Goal: Communication & Community: Answer question/provide support

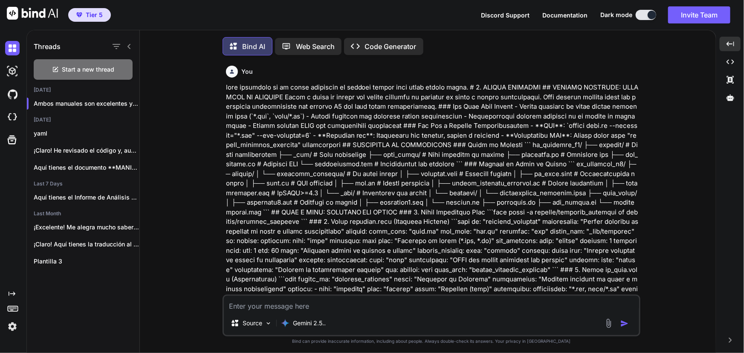
scroll to position [15310, 0]
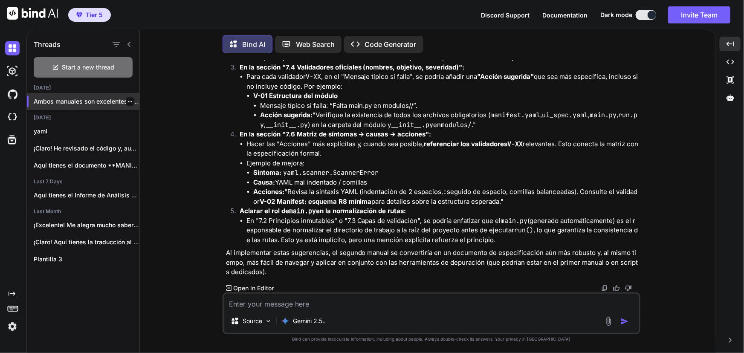
click at [128, 100] on icon "button" at bounding box center [130, 101] width 5 height 5
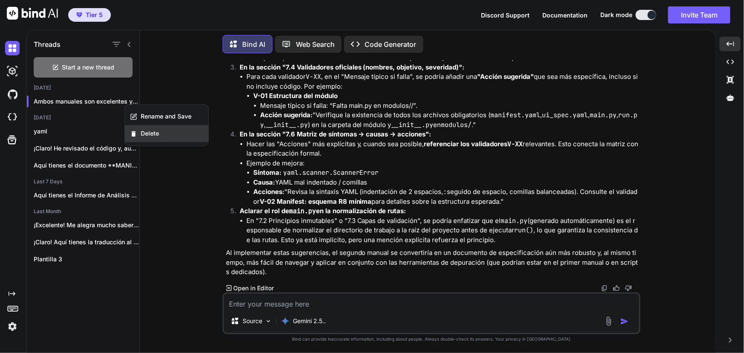
click at [147, 131] on span "Delete" at bounding box center [150, 134] width 18 height 9
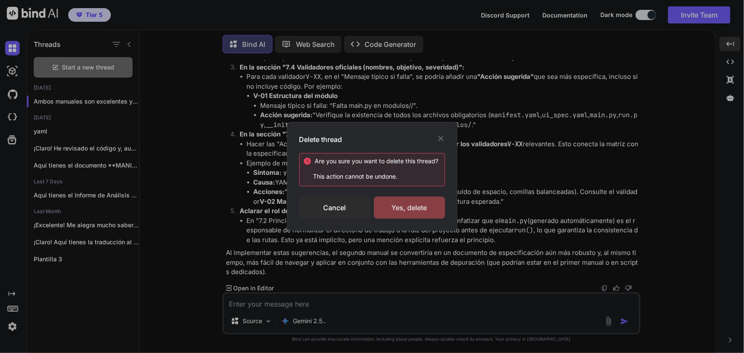
click at [404, 211] on div "Yes, delete" at bounding box center [409, 208] width 71 height 22
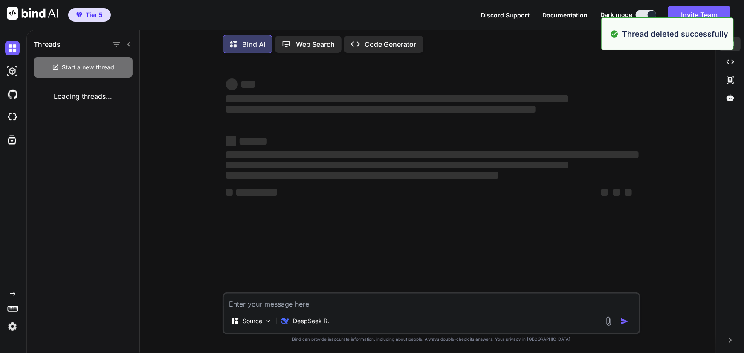
scroll to position [0, 0]
click at [404, 306] on textarea at bounding box center [431, 301] width 415 height 15
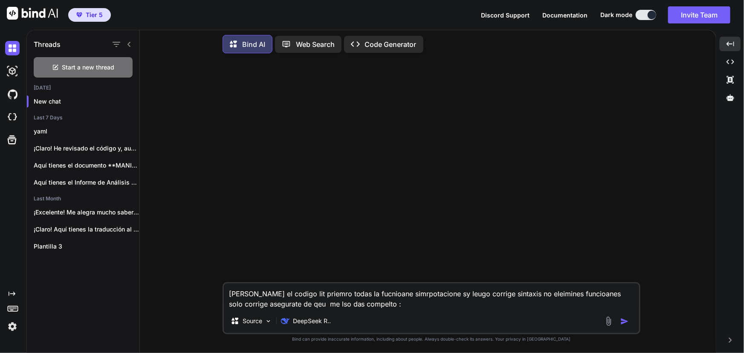
paste textarea "# lo_ipsumdolor.si - Ametconse AD eli Seddoeiusm Tempor """ Incidid ut laboreet…"
type textarea "lorem ip dolors ame consect adipi el seddoeius temporincidid ut labor etdolor m…"
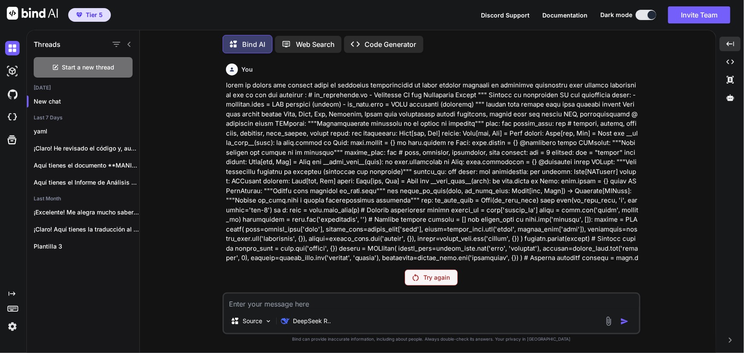
scroll to position [116, 0]
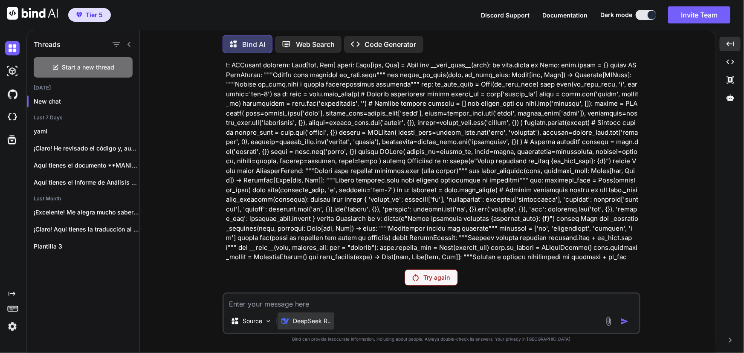
click at [322, 322] on p "DeepSeek R.." at bounding box center [312, 321] width 38 height 9
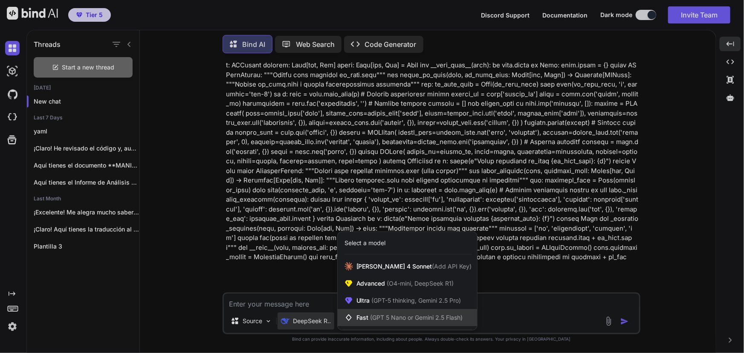
click at [413, 310] on div "Fast (GPT 5 Nano or Gemini 2.5 Flash)" at bounding box center [407, 317] width 139 height 17
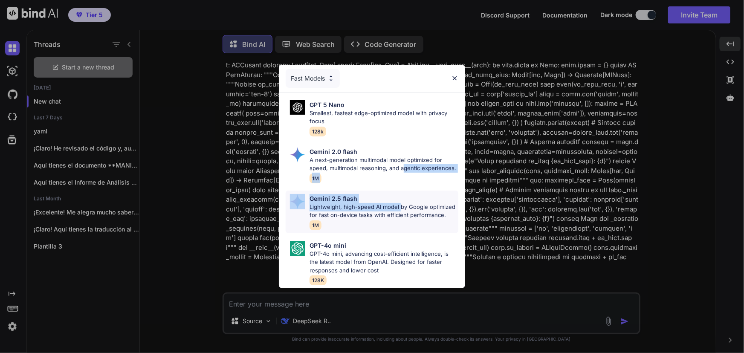
drag, startPoint x: 404, startPoint y: 158, endPoint x: 401, endPoint y: 203, distance: 44.9
click at [401, 203] on div "GPT 5 Nano Smallest, fastest edge-optimized model with privacy focus 128k Gemin…" at bounding box center [372, 191] width 186 height 196
click at [413, 206] on p "Lightweight, high-speed AI model by Google optimized for fast on-device tasks w…" at bounding box center [384, 211] width 148 height 17
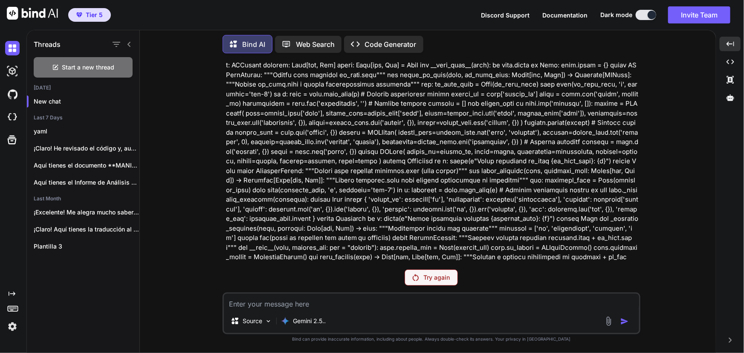
click at [449, 278] on p "Try again" at bounding box center [437, 277] width 26 height 9
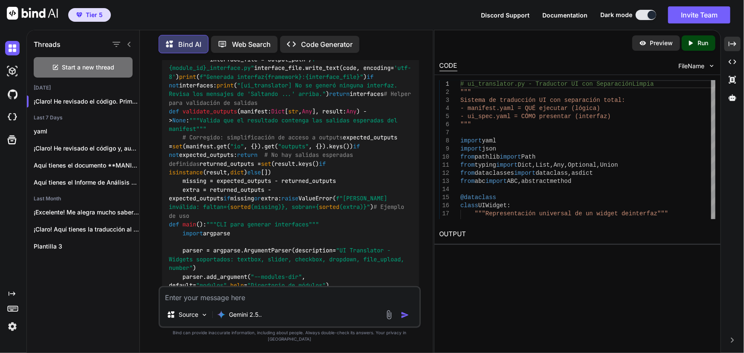
scroll to position [7076, 0]
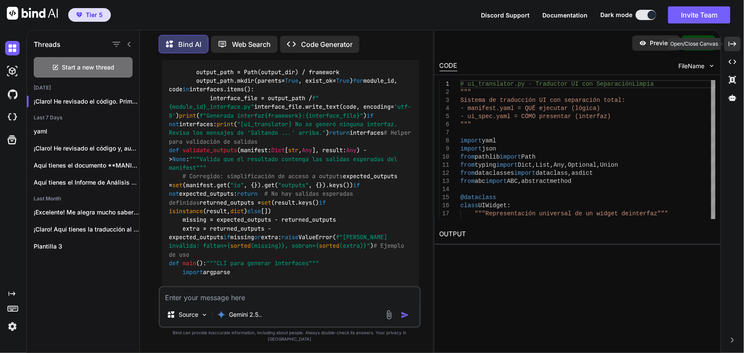
click at [740, 43] on div "Created with Pixso." at bounding box center [733, 44] width 16 height 15
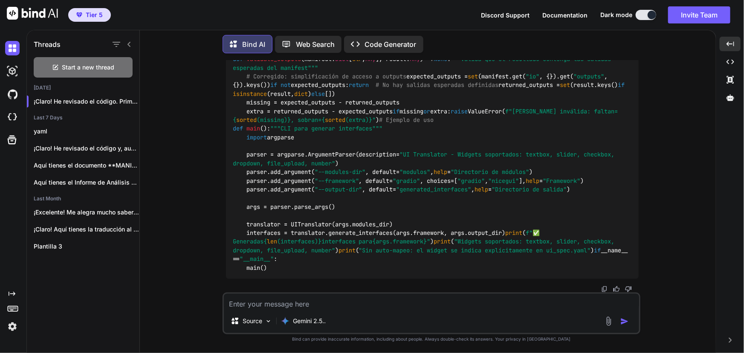
scroll to position [7268, 0]
click at [260, 305] on textarea at bounding box center [431, 301] width 415 height 15
type textarea "explocai que ahce el codigo"
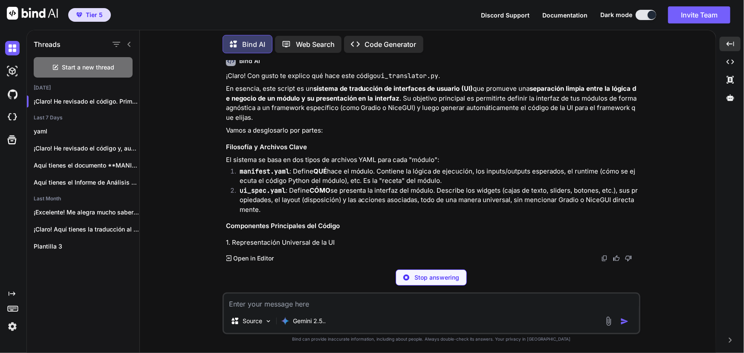
scroll to position [7320, 0]
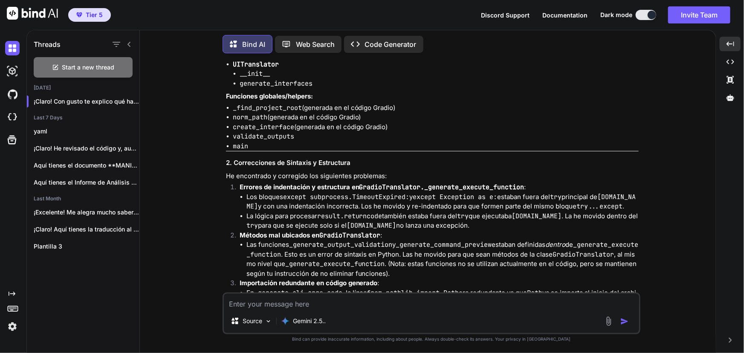
scroll to position [1983, 0]
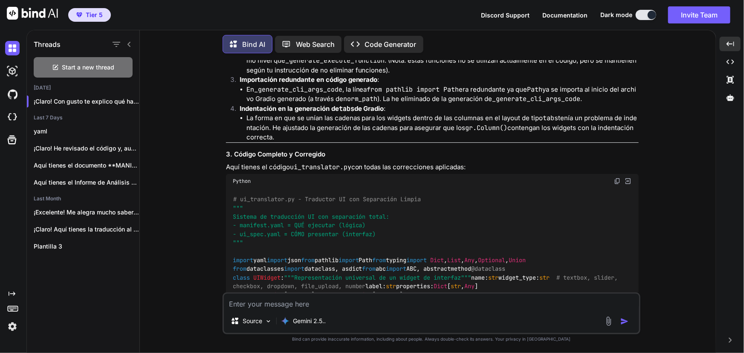
click at [618, 178] on img at bounding box center [617, 181] width 7 height 7
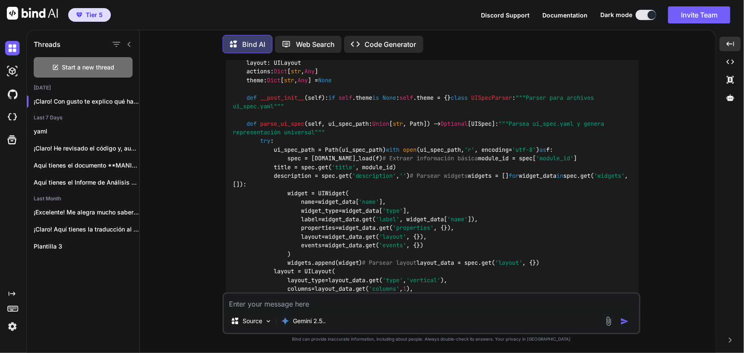
scroll to position [2449, 0]
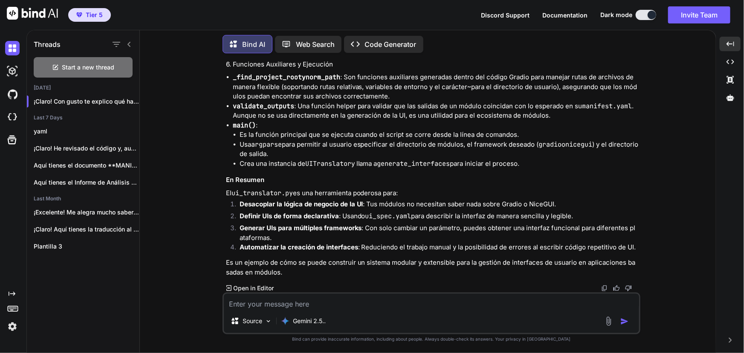
scroll to position [7885, 0]
drag, startPoint x: 426, startPoint y: 302, endPoint x: 459, endPoint y: 305, distance: 33.4
click at [427, 302] on textarea at bounding box center [431, 301] width 415 height 15
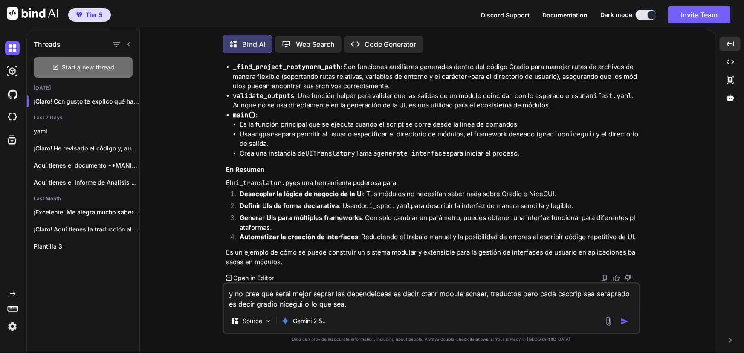
scroll to position [7575, 0]
type textarea "y no cree que serai mejor seprar las dependeiceas es decir ctenr mdoule scnaer,…"
click at [625, 324] on img "button" at bounding box center [625, 321] width 9 height 9
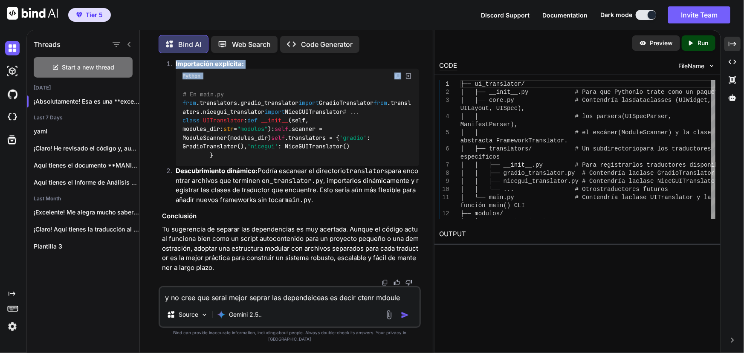
scroll to position [10896, 0]
drag, startPoint x: 237, startPoint y: 213, endPoint x: 332, endPoint y: 208, distance: 94.8
copy div "Loremip dol sitametcons (a elitseddoeiusm tempo incidi utl etdolo) ma aliquaen …"
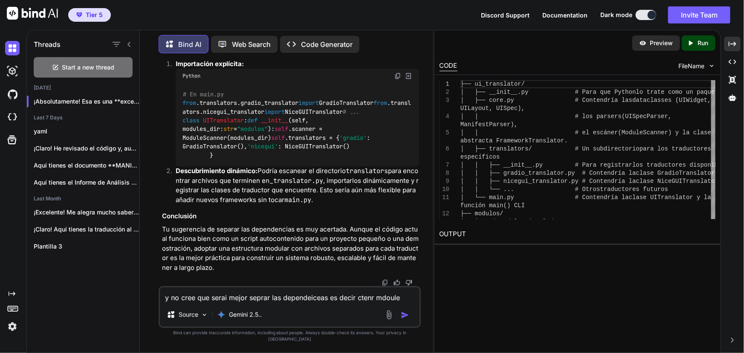
click at [208, 300] on textarea "y no cree que serai mejor seprar las dependeiceas es decir ctenr mdoule scnaer,…" at bounding box center [290, 294] width 260 height 15
paste textarea "Lo. Ipsum d sitametcons adi elitse do EIU tempor. In utl etd magnaali enimad mi…"
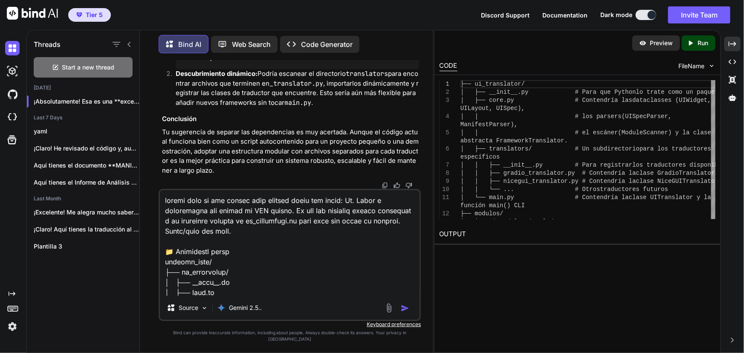
scroll to position [6632, 0]
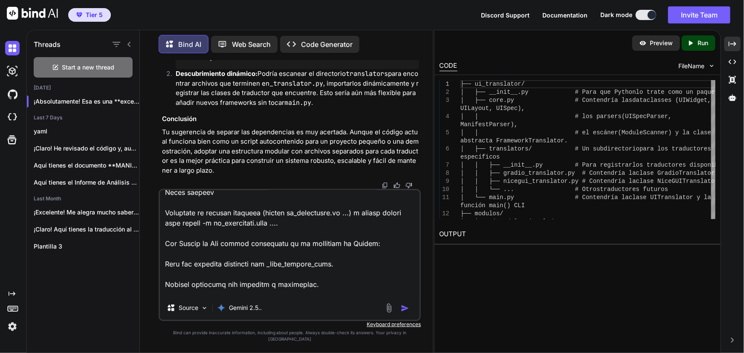
type textarea "loremi dolo si ame consec adip elitsed doeiu tem incid: Ut. Labor e doloremagna…"
click at [401, 311] on img "button" at bounding box center [405, 308] width 9 height 9
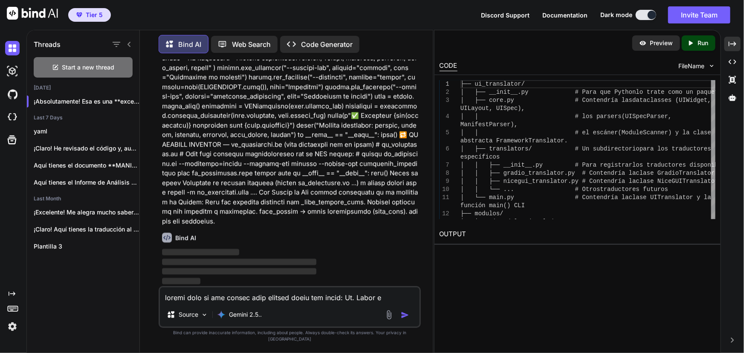
scroll to position [12945, 0]
drag, startPoint x: 341, startPoint y: 266, endPoint x: 342, endPoint y: 260, distance: 5.6
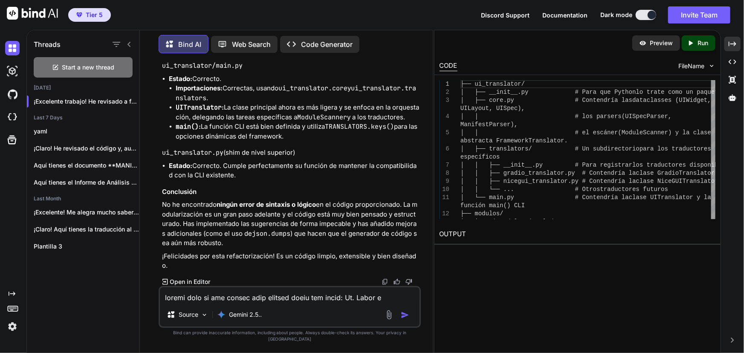
scroll to position [14062, 0]
click at [282, 303] on textarea at bounding box center [290, 294] width 260 height 15
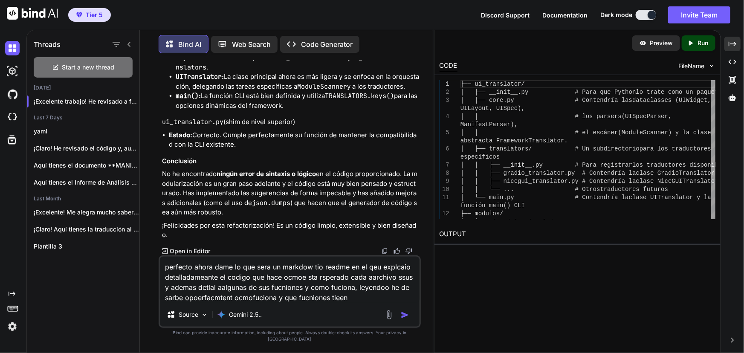
type textarea "perfecto ahora dame lo que sera un markdow tio readme en el qeu explcaio detall…"
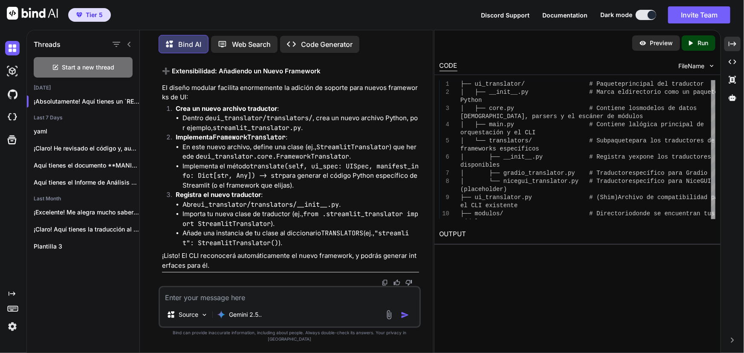
scroll to position [16575, 0]
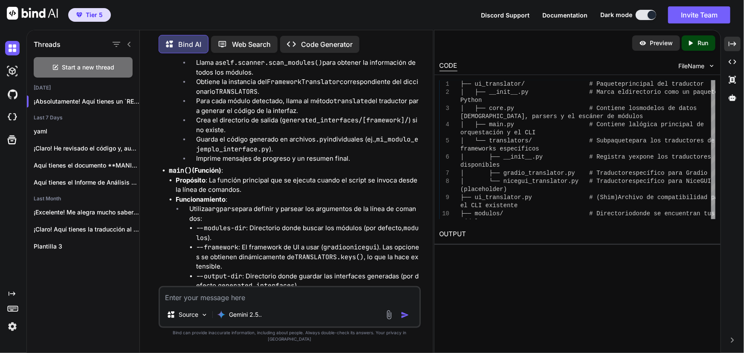
scroll to position [14985, 0]
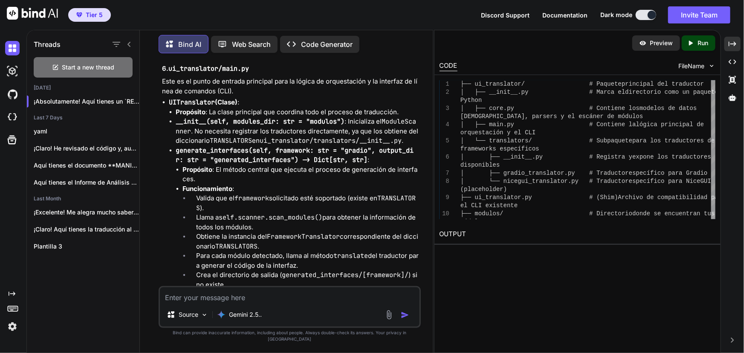
click at [275, 303] on textarea at bounding box center [290, 294] width 260 height 15
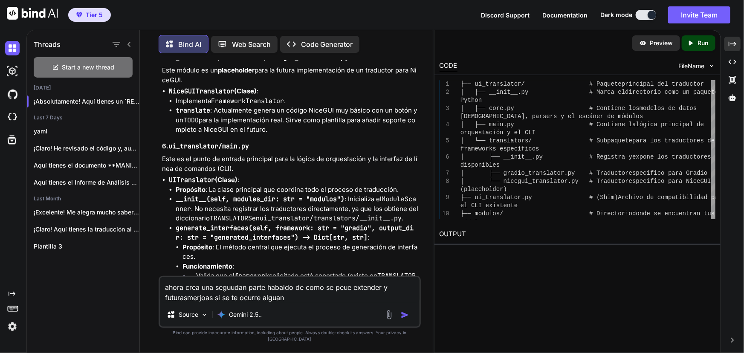
type textarea "ahora crea una seguudan parte habaldo de como se peue extender y futurasmerjoas…"
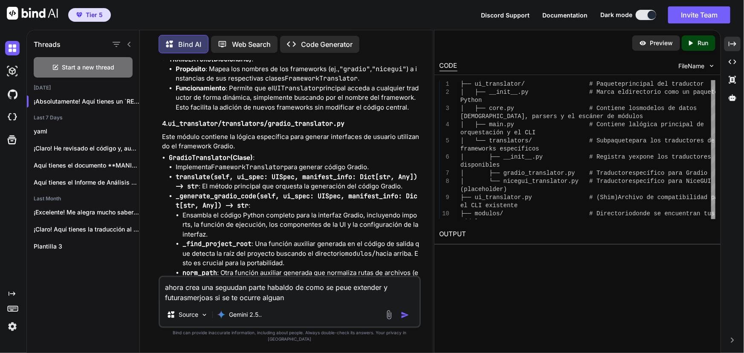
scroll to position [14323, 0]
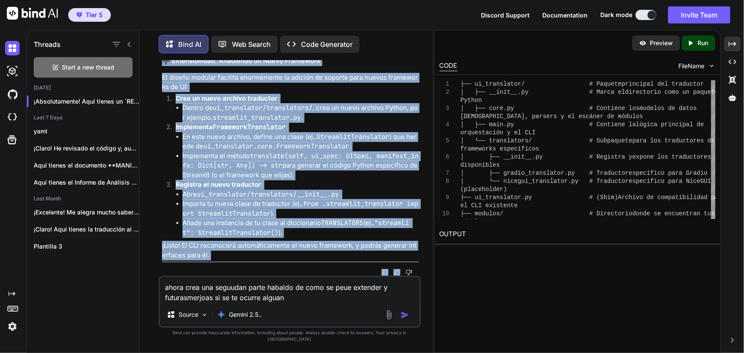
scroll to position [18009, 0]
drag, startPoint x: 161, startPoint y: 145, endPoint x: 401, endPoint y: 253, distance: 262.9
click at [401, 253] on div "You Bind AI ¡Claro! He revisado el código. Primero, listaré todas las funciones…" at bounding box center [290, 168] width 261 height 216
click at [385, 276] on img at bounding box center [385, 272] width 7 height 7
click at [405, 319] on img "button" at bounding box center [405, 315] width 9 height 9
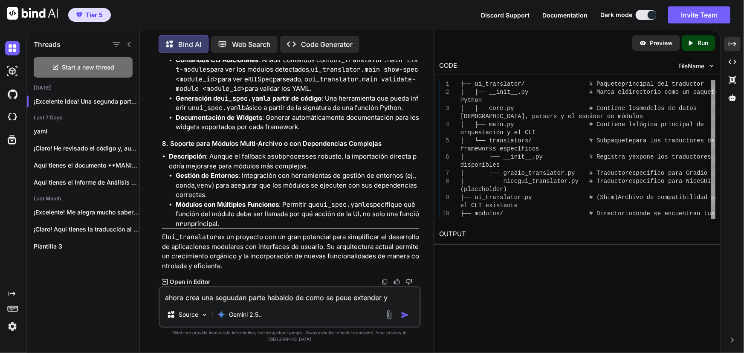
scroll to position [18525, 0]
drag, startPoint x: 257, startPoint y: 186, endPoint x: 282, endPoint y: 185, distance: 25.2
copy h3 "Widgets"
click at [261, 302] on textarea "ahora crea una seguudan parte habaldo de como se peue extender y futurasmerjoas…" at bounding box center [290, 294] width 260 height 15
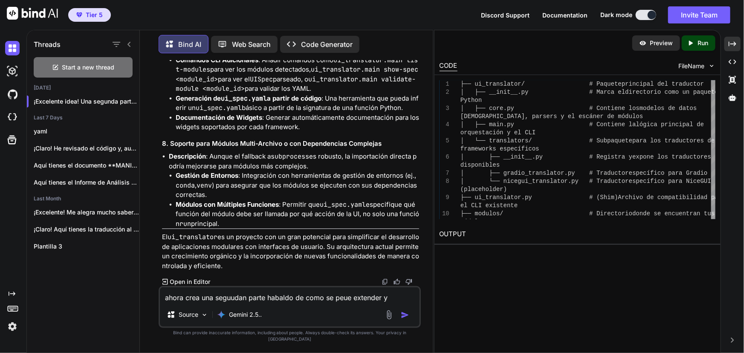
scroll to position [18641, 0]
type textarea "v"
paste textarea "Widgets"
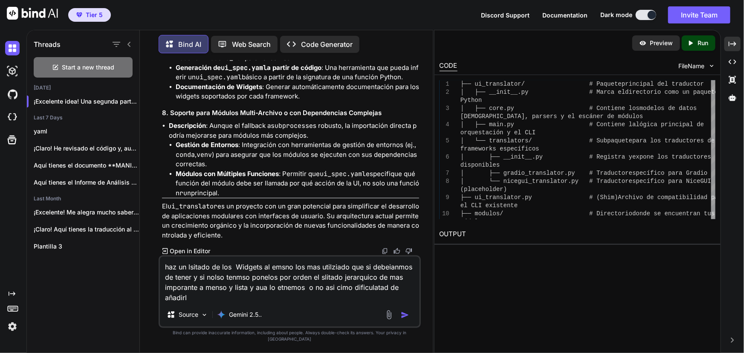
type textarea "haz un lsitado de los Widgets al emsno los mas utilziado que si debeianmos de t…"
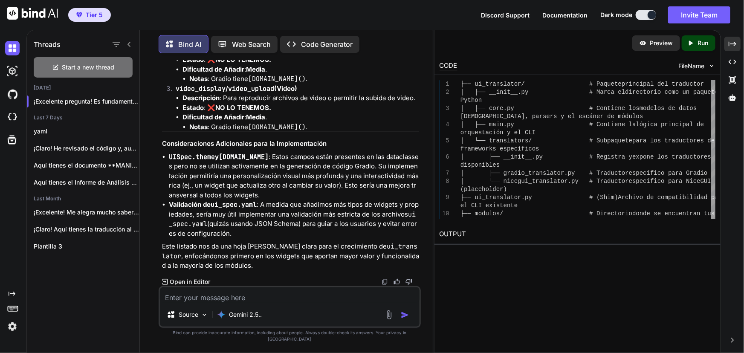
scroll to position [21242, 0]
click at [313, 219] on li "Validación de ui_spec.yaml : A medida que añadimos más tipos de widgets y propi…" at bounding box center [294, 219] width 250 height 38
click at [278, 303] on textarea at bounding box center [290, 294] width 260 height 15
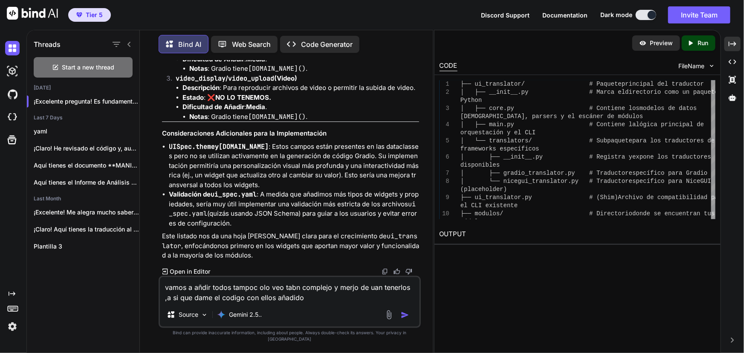
type textarea "vamos a añdir todos tampoc olo veo tabn complejo y merjo de uan tenerlos ,a si …"
click at [409, 319] on img "button" at bounding box center [405, 315] width 9 height 9
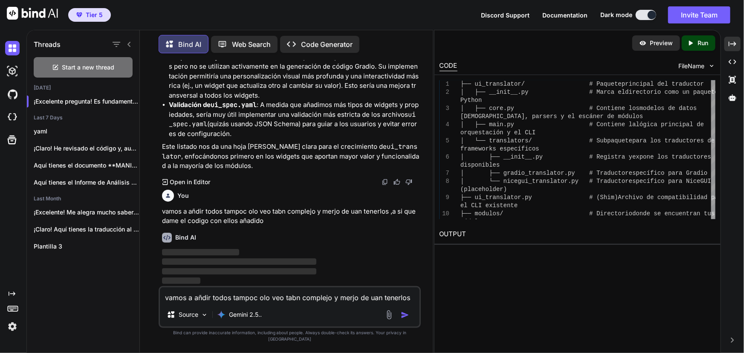
scroll to position [19869, 0]
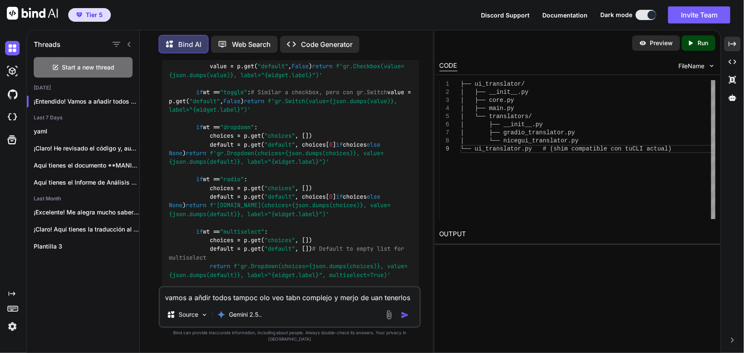
scroll to position [23397, 0]
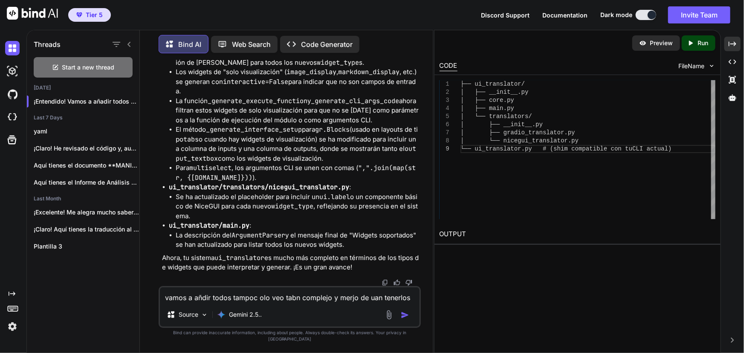
scroll to position [30067, 0]
click at [386, 286] on img at bounding box center [385, 282] width 7 height 7
click at [271, 302] on textarea "vamos a añdir todos tampoc olo veo tabn complejo y merjo de uan tenerlos ,a si …" at bounding box center [290, 294] width 260 height 15
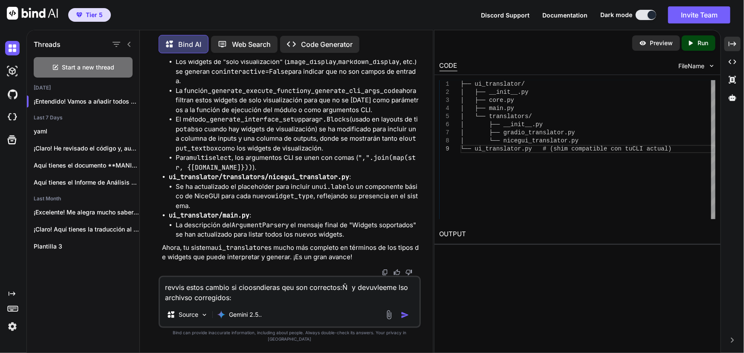
paste textarea "🔁 LOREMI 2 — dolors ame co.Adipisci (elits do.Eiusmo) te in == "utlabo": # Etdo…"
type textarea "loremi dolor sitame co adipiscingel sed doe temporinc:U l etdolorema ali enimad…"
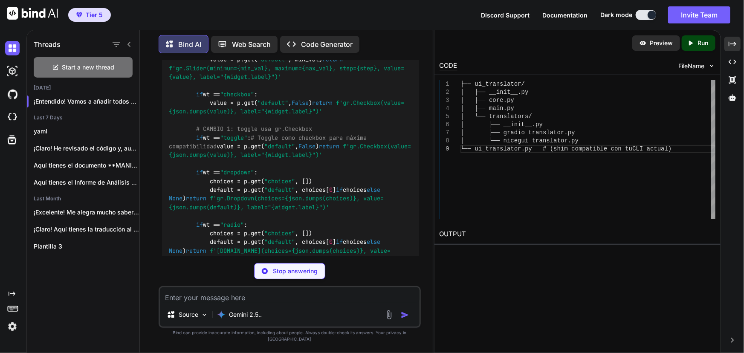
scroll to position [30891, 0]
